Goal: Register for event/course

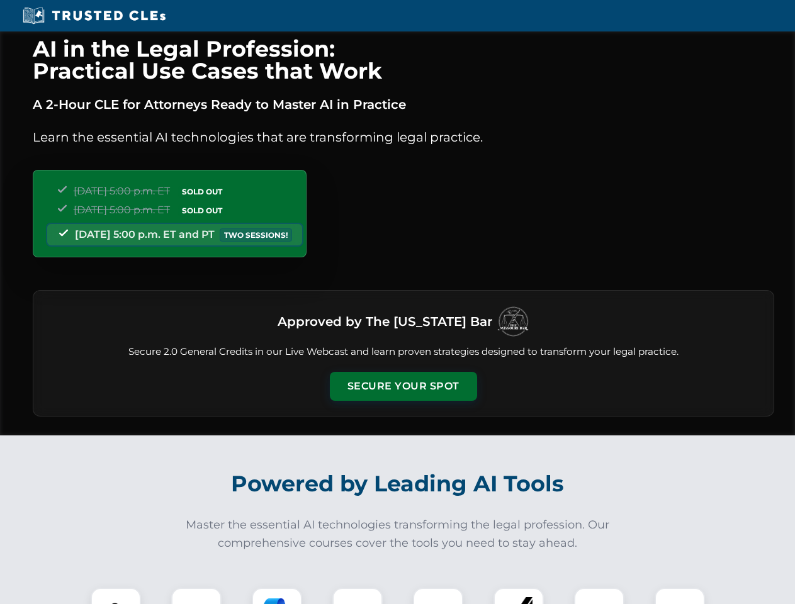
click at [403, 387] on button "Secure Your Spot" at bounding box center [403, 386] width 147 height 29
click at [116, 596] on img at bounding box center [116, 613] width 37 height 37
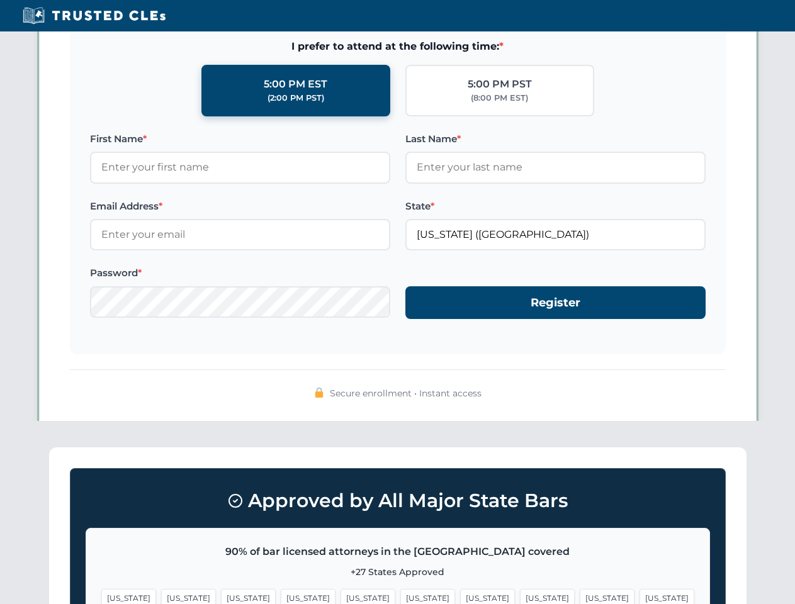
click at [460, 596] on span "[US_STATE]" at bounding box center [487, 598] width 55 height 18
click at [580, 596] on span "[US_STATE]" at bounding box center [607, 598] width 55 height 18
